Goal: Check status: Check status

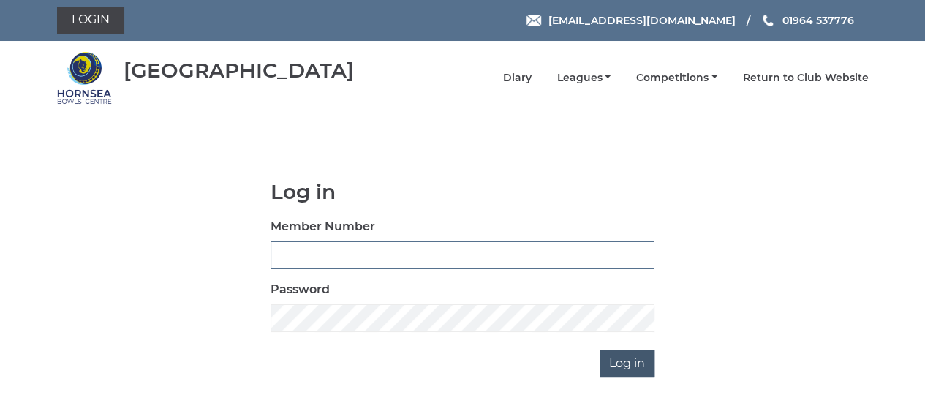
type input "0608"
click at [615, 364] on input "Log in" at bounding box center [626, 363] width 55 height 28
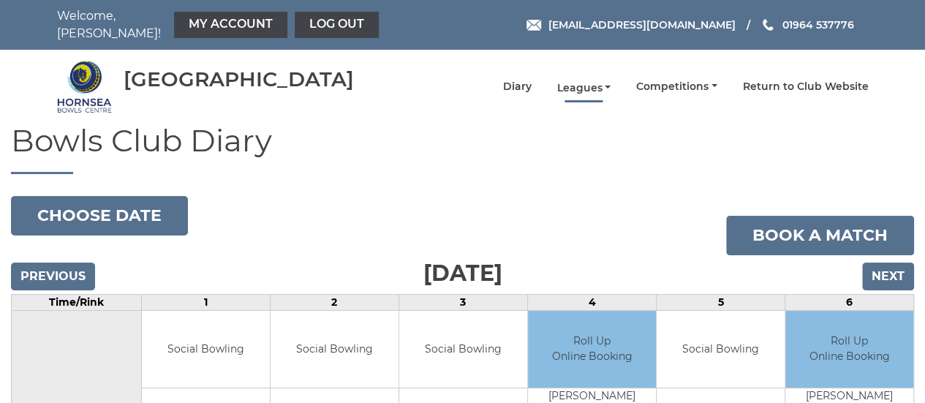
click at [602, 81] on link "Leagues" at bounding box center [583, 88] width 54 height 14
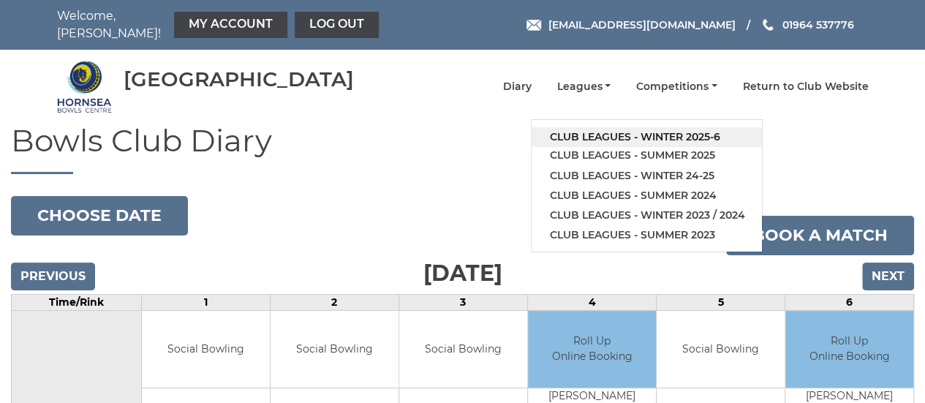
click at [636, 129] on link "Club leagues - Winter 2025-6" at bounding box center [646, 137] width 230 height 20
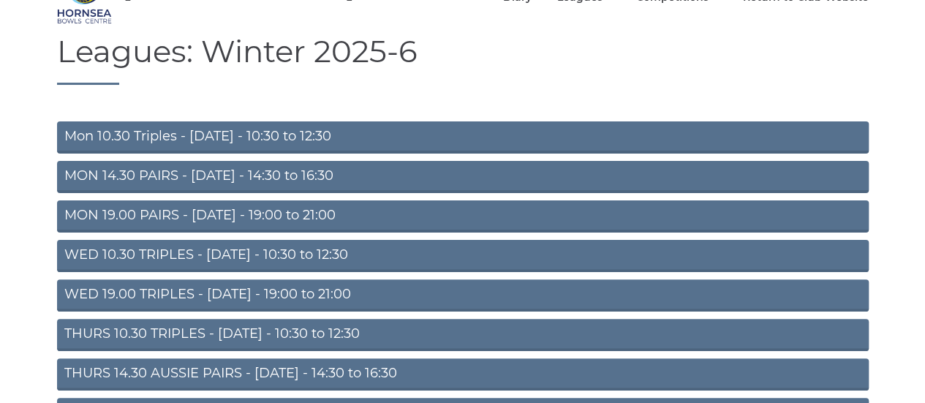
scroll to position [94, 0]
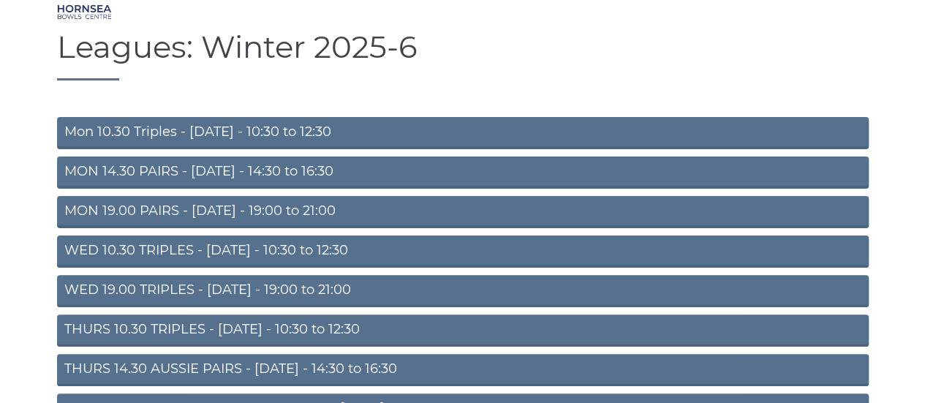
click at [194, 323] on link "THURS 10.30 TRIPLES - [DATE] - 10:30 to 12:30" at bounding box center [462, 330] width 811 height 32
